Goal: Task Accomplishment & Management: Manage account settings

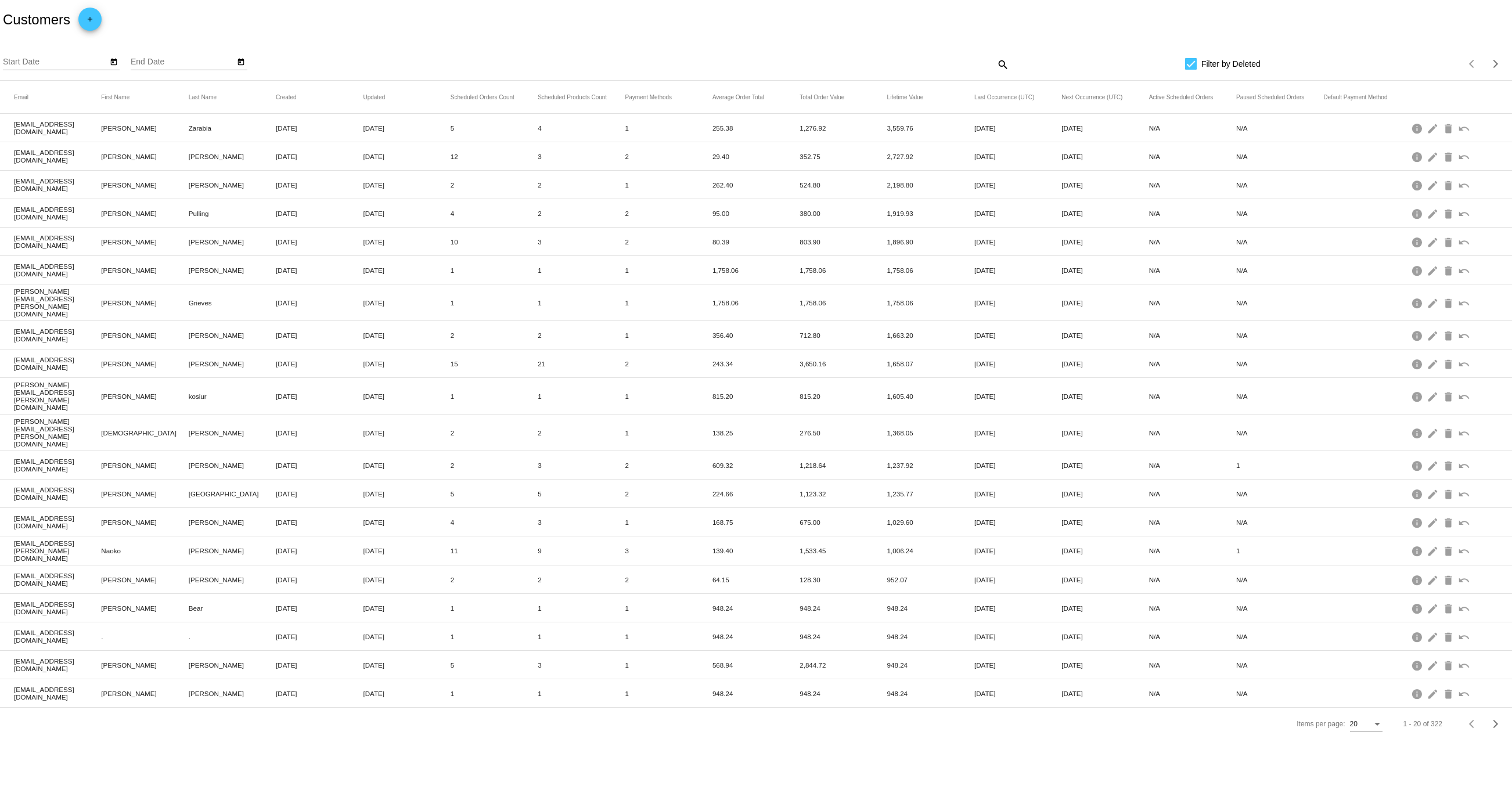
click at [1007, 59] on mat-icon "search" at bounding box center [1002, 63] width 14 height 18
click at [792, 55] on div "Search" at bounding box center [820, 59] width 378 height 23
click at [1002, 63] on mat-icon "search" at bounding box center [1002, 63] width 14 height 18
click at [844, 51] on div "Search" at bounding box center [820, 59] width 378 height 23
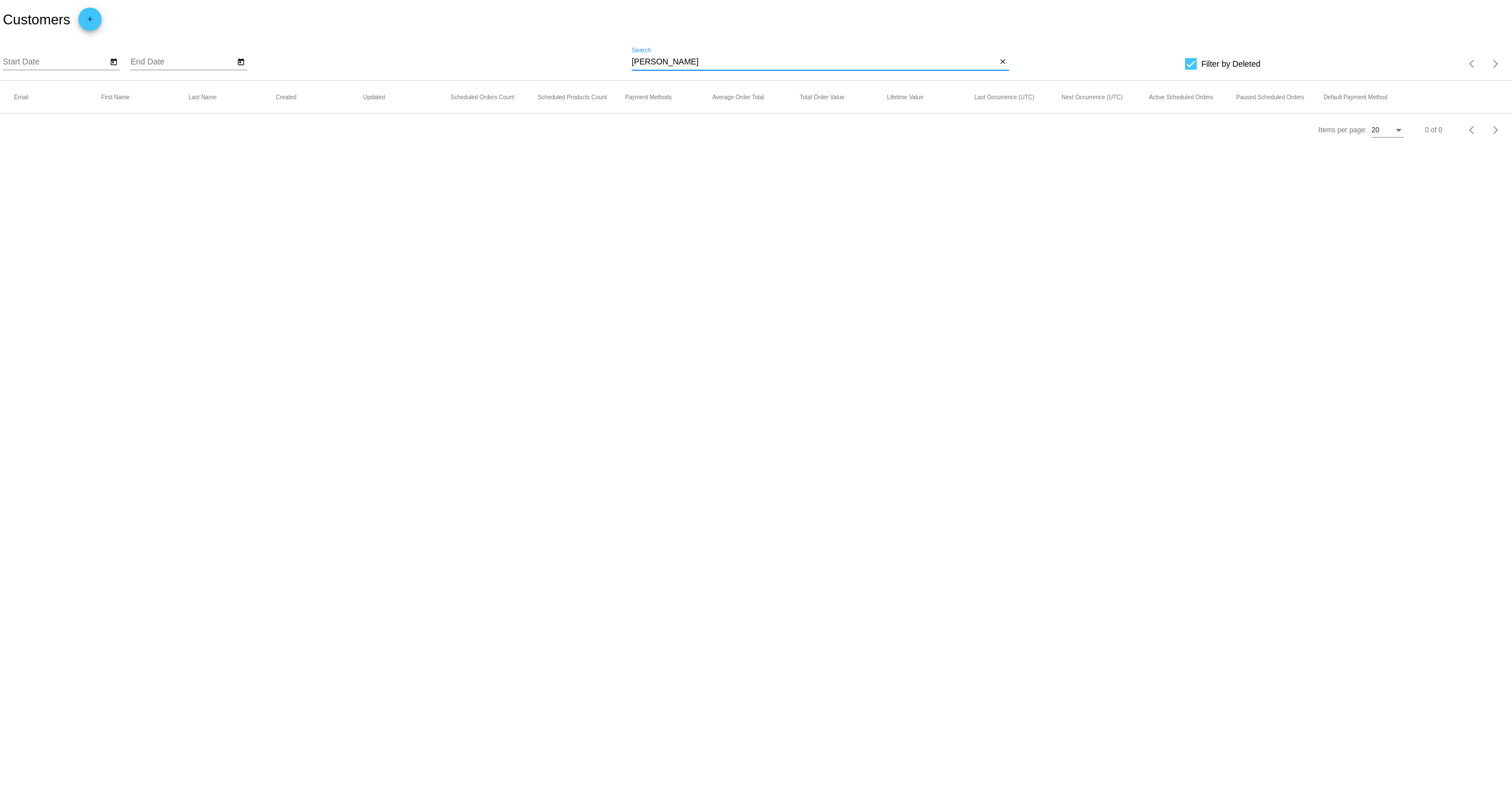
type input "[PERSON_NAME]"
click at [1195, 62] on div at bounding box center [1190, 63] width 11 height 11
click at [1191, 70] on input "Filter by Deleted" at bounding box center [1190, 70] width 1 height 1
checkbox input "false"
drag, startPoint x: 759, startPoint y: 59, endPoint x: 605, endPoint y: 70, distance: 154.4
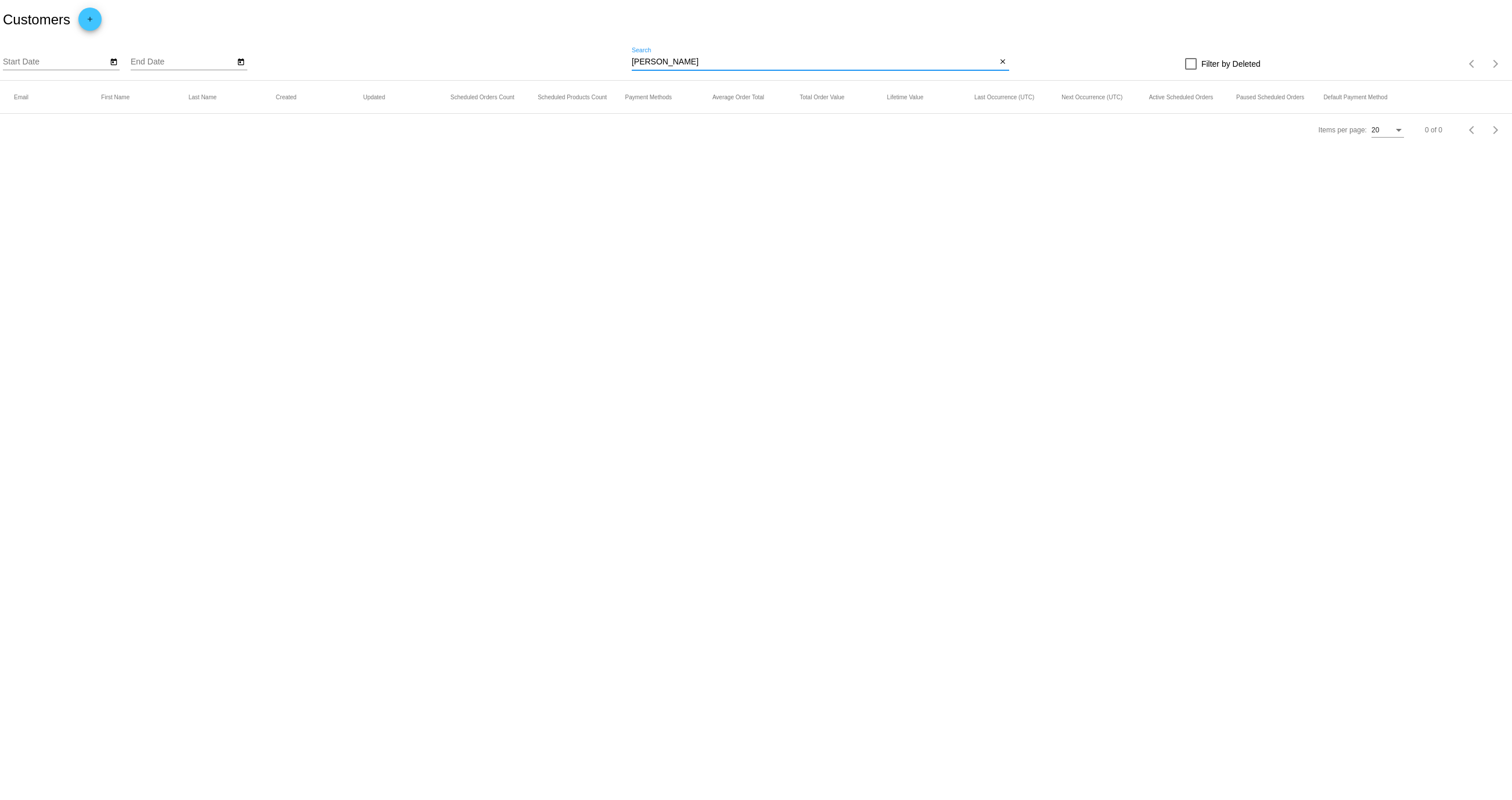
click at [605, 70] on div "Start Date End Date [PERSON_NAME] Search close Filter by Deleted Items per page…" at bounding box center [756, 59] width 1512 height 41
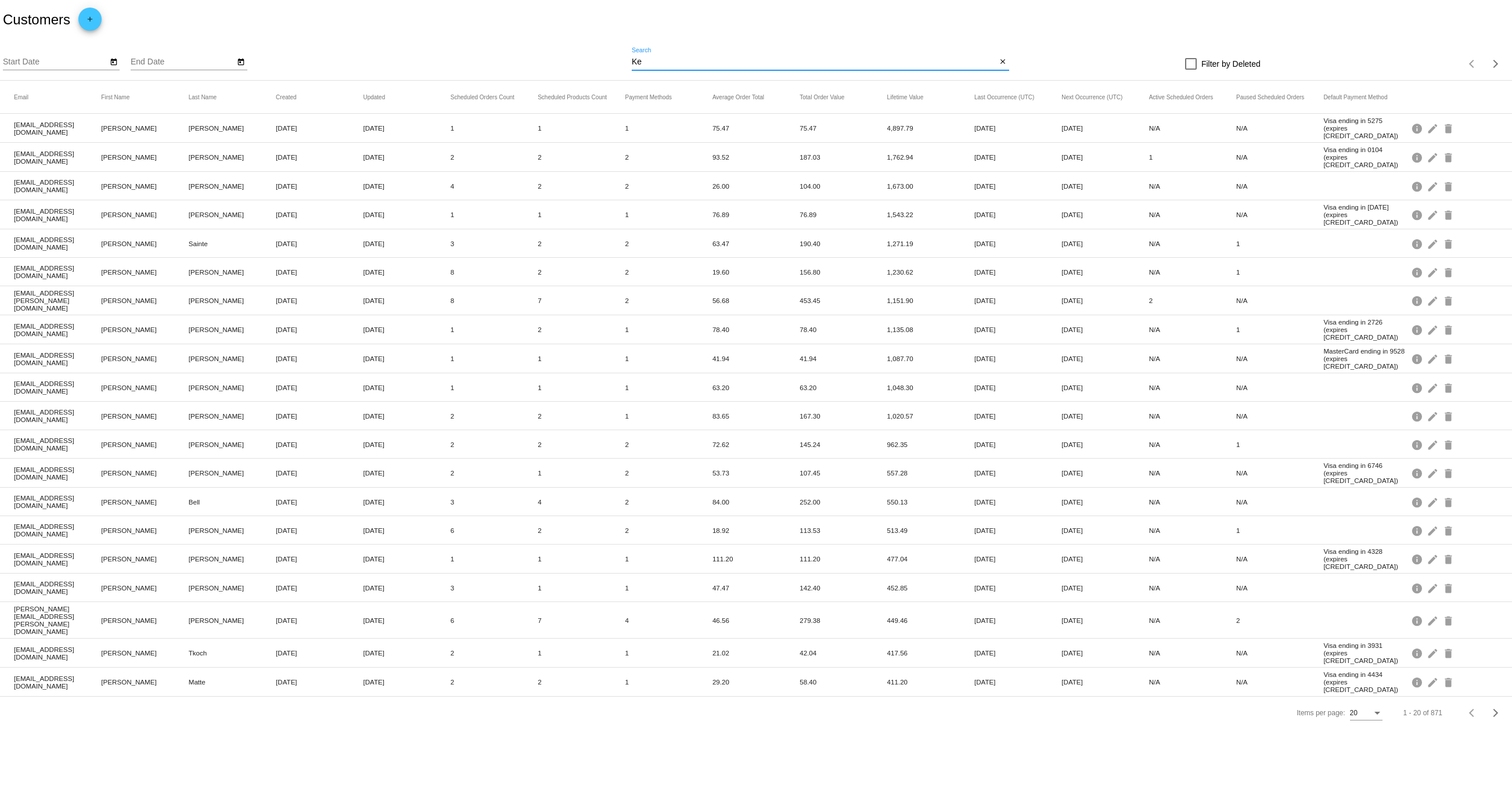
type input "K"
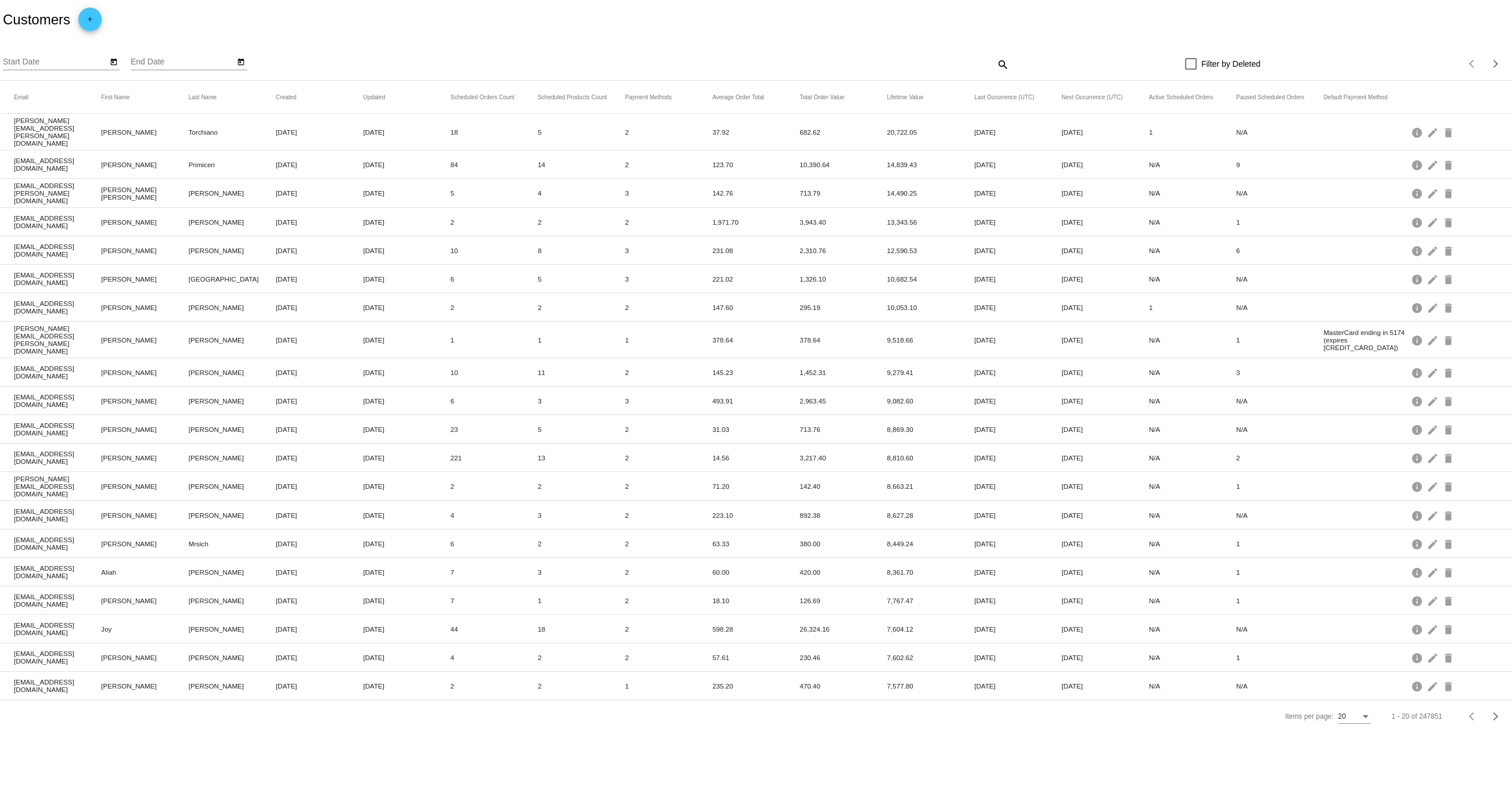
click at [1004, 60] on mat-icon "search" at bounding box center [1002, 63] width 14 height 18
click at [733, 62] on input "Search" at bounding box center [820, 62] width 378 height 10
paste input "[PERSON_NAME][EMAIL_ADDRESS][DOMAIN_NAME]"
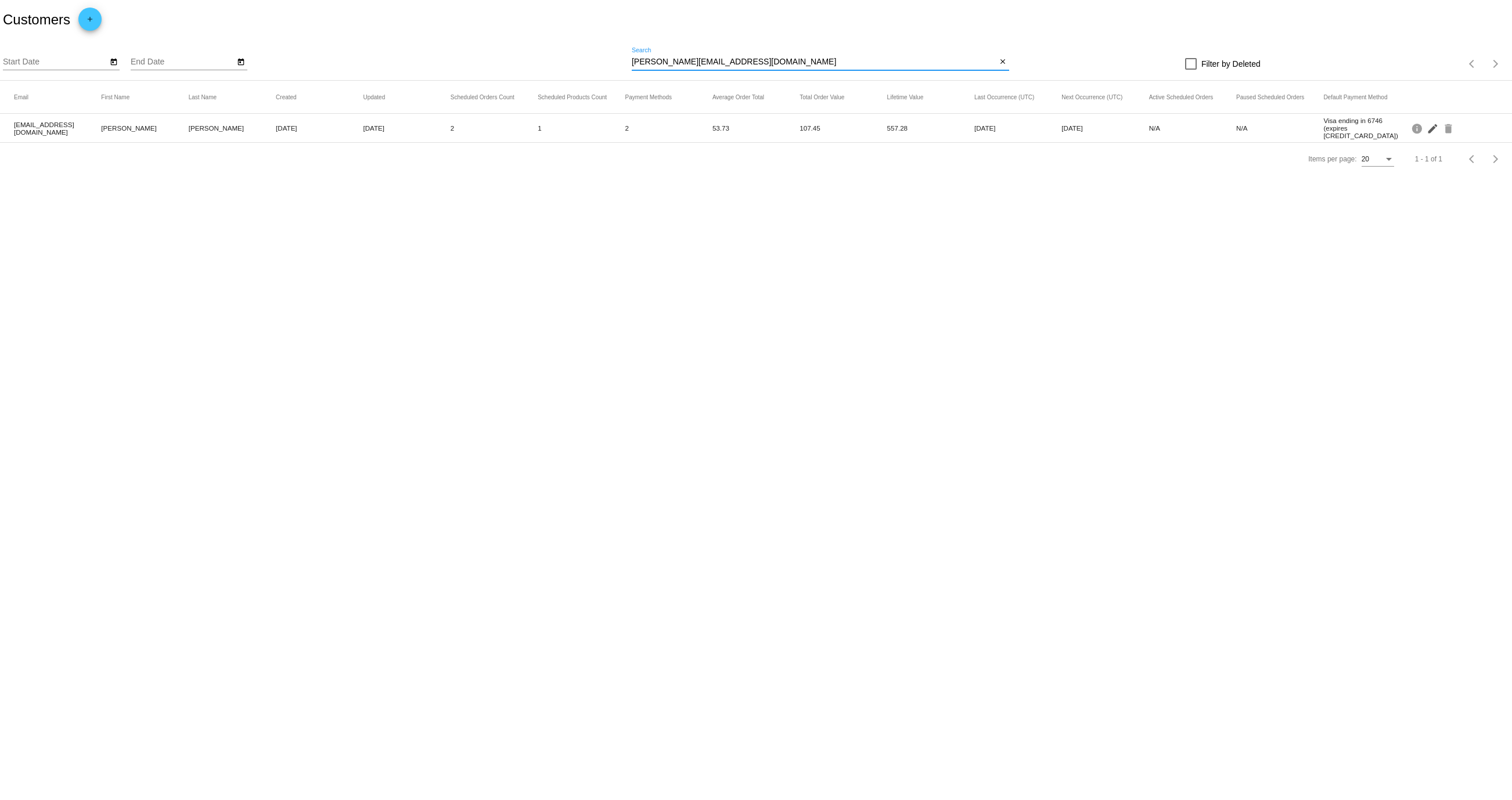
type input "[PERSON_NAME][EMAIL_ADDRESS][DOMAIN_NAME]"
click at [1428, 135] on mat-icon "edit" at bounding box center [1434, 128] width 14 height 18
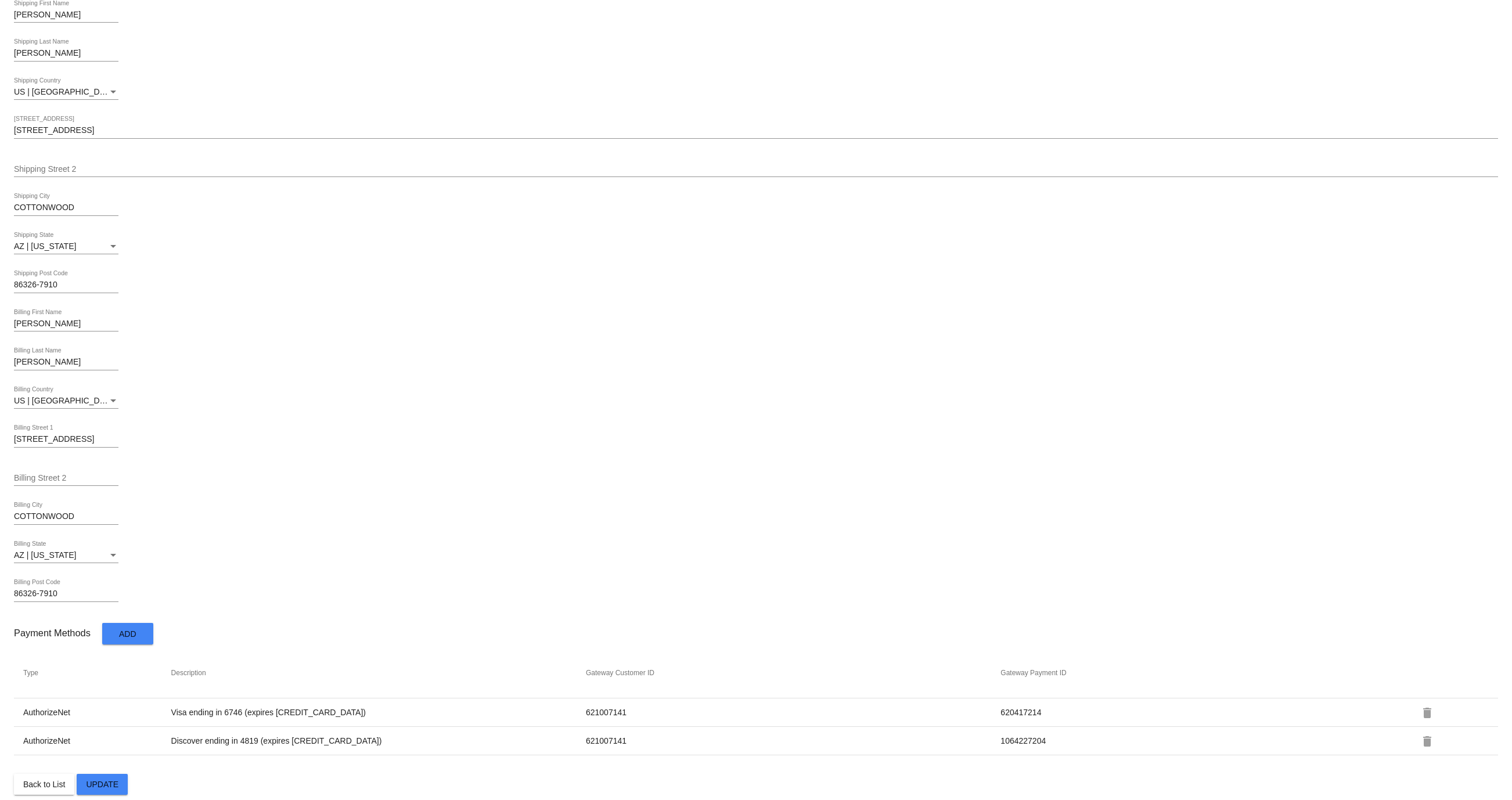
scroll to position [257, 0]
click at [1020, 735] on td "1064227204" at bounding box center [1207, 740] width 415 height 10
copy td "1064227204"
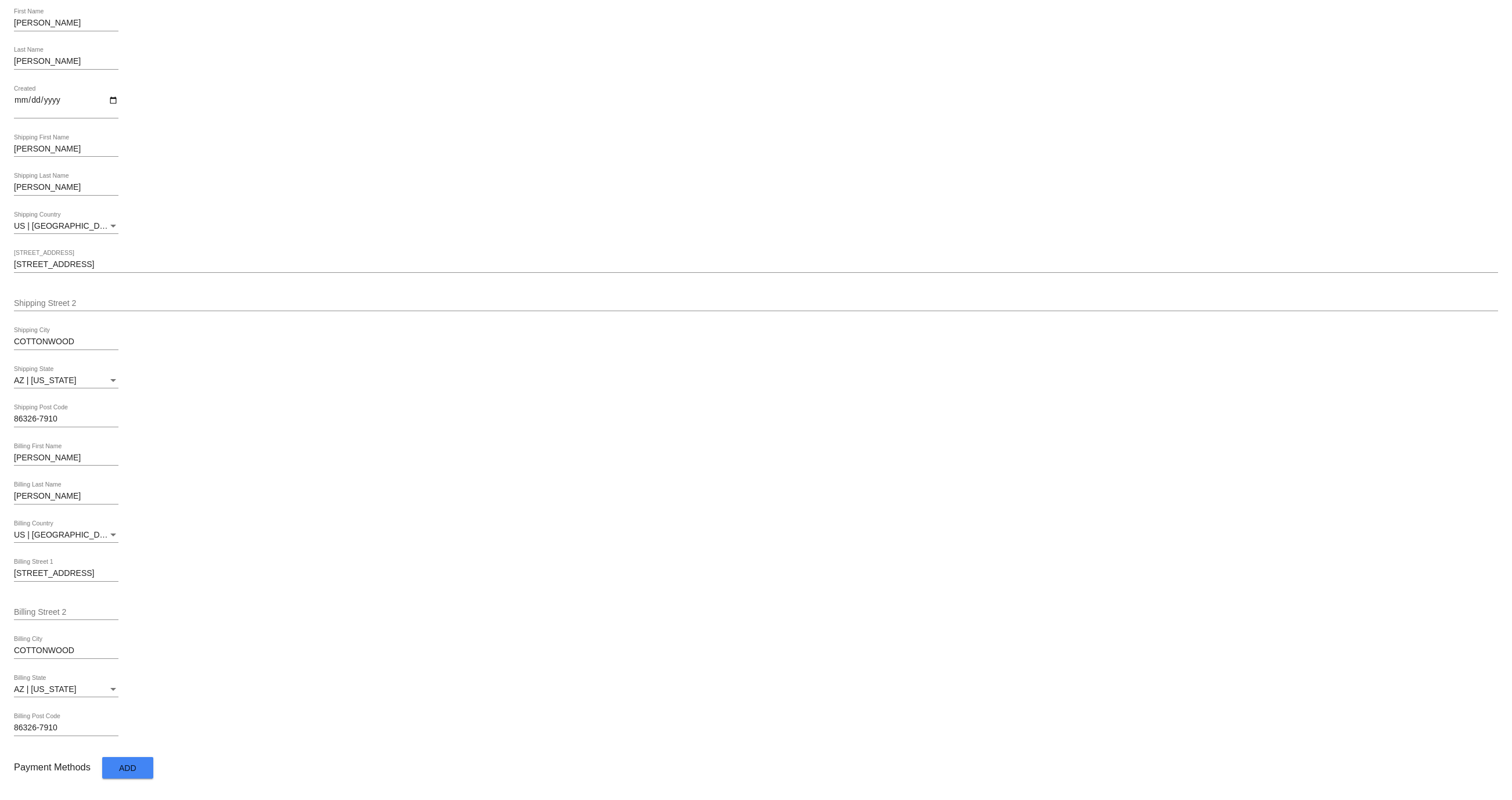
scroll to position [0, 0]
